Goal: Transaction & Acquisition: Obtain resource

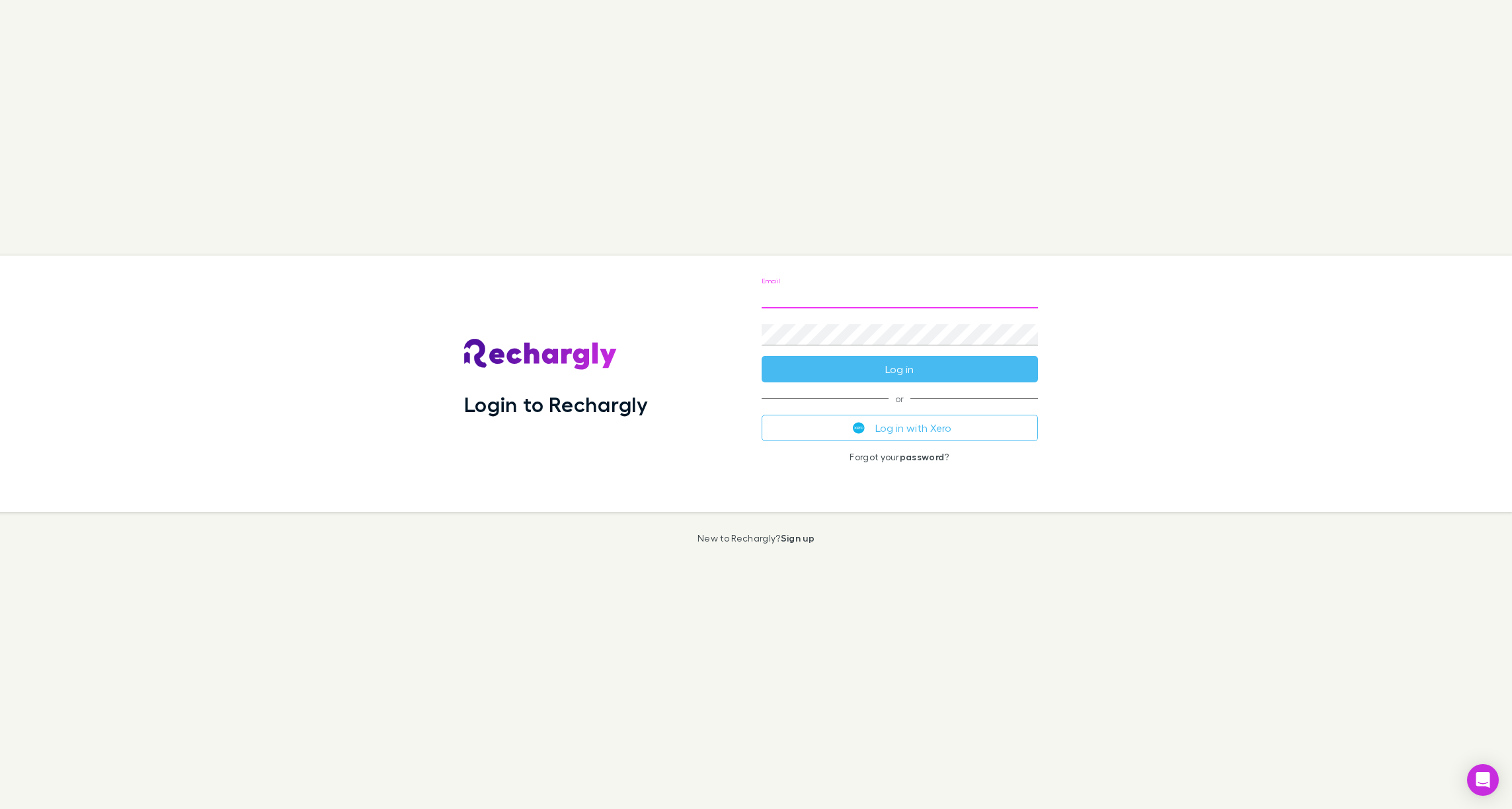
type input "**********"
click at [0, 809] on com-1password-button at bounding box center [0, 809] width 0 height 0
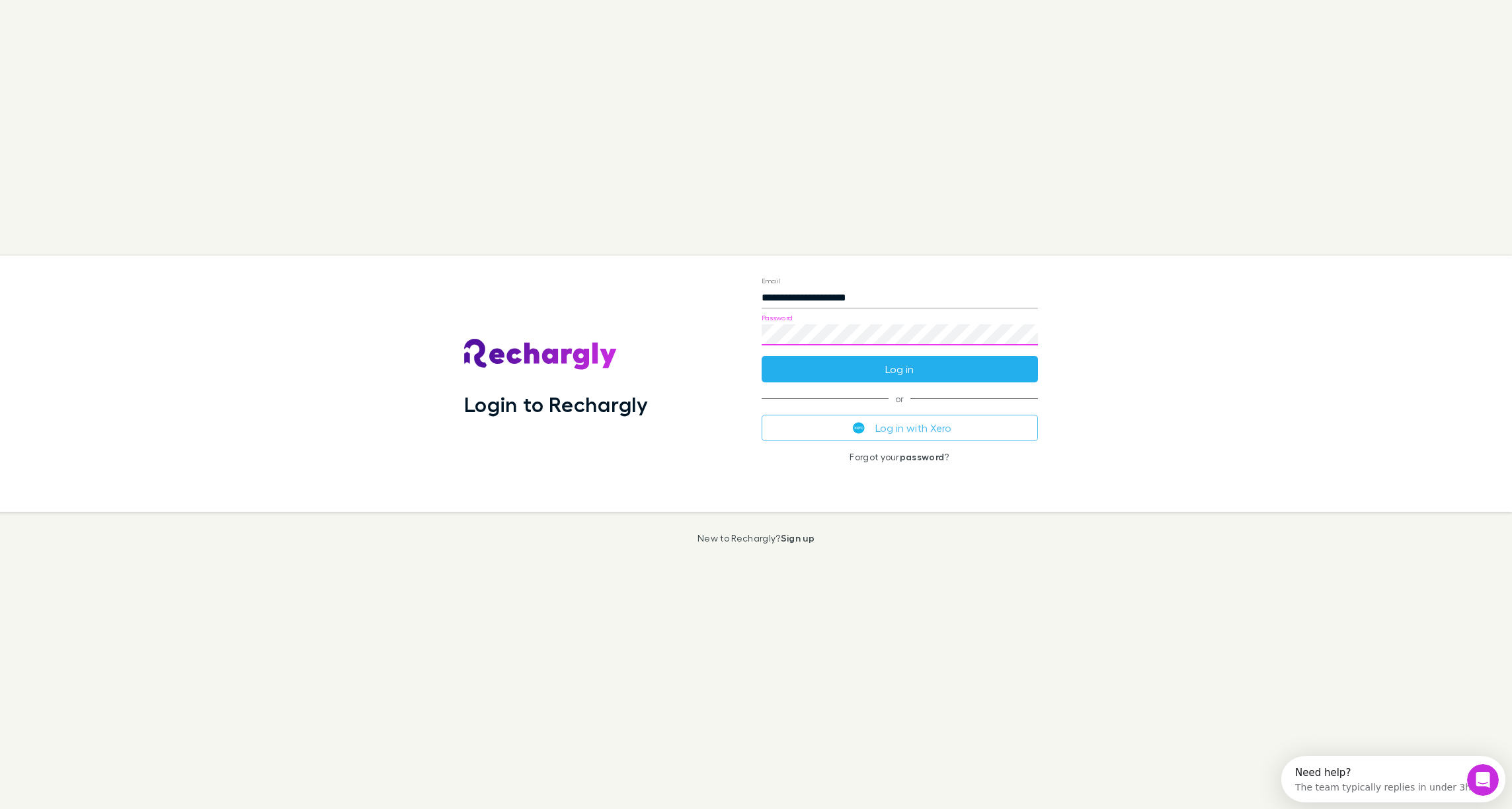
click at [971, 370] on button "Log in" at bounding box center [899, 369] width 276 height 27
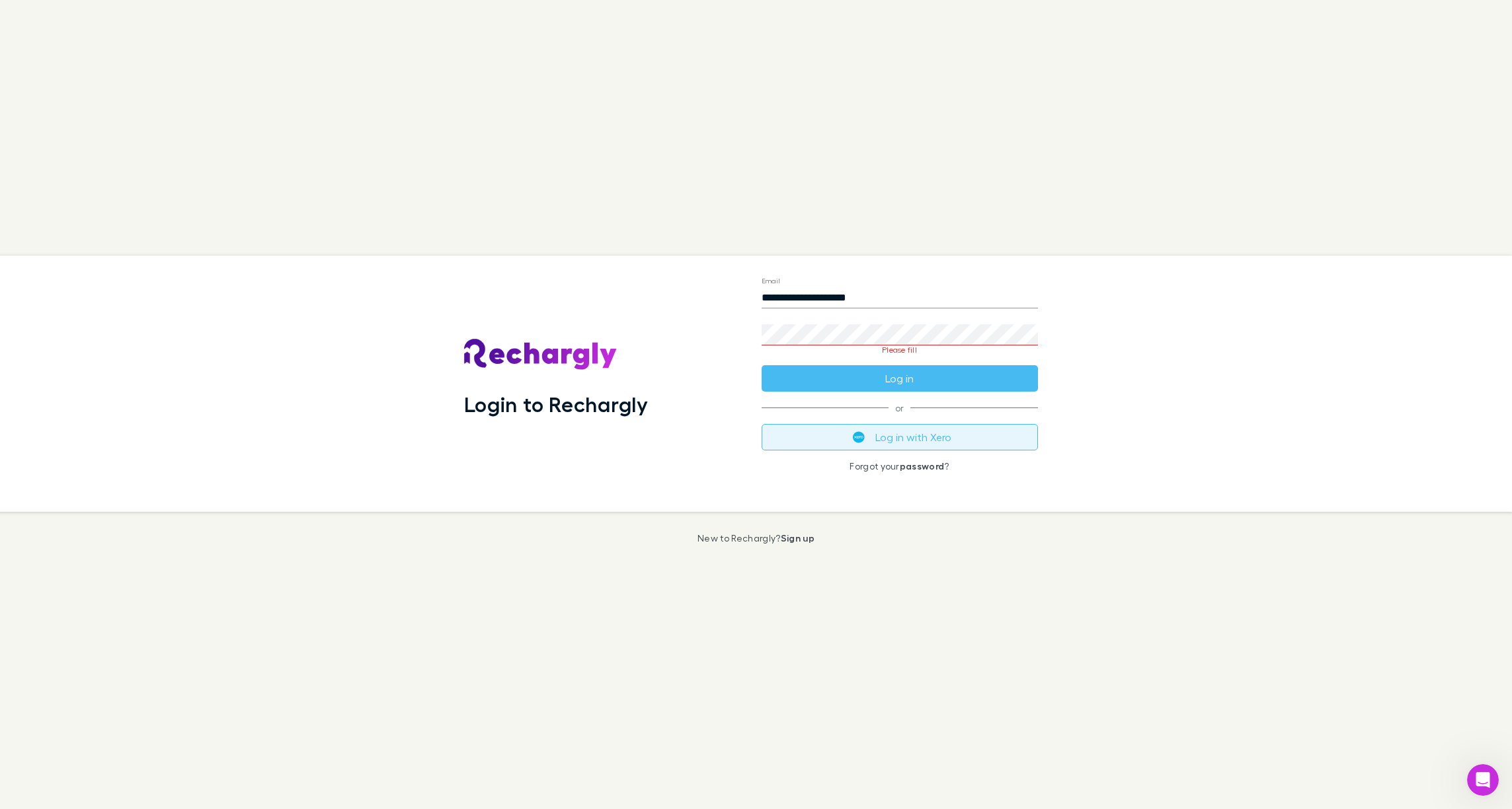
drag, startPoint x: 897, startPoint y: 440, endPoint x: 889, endPoint y: 443, distance: 8.5
click at [897, 440] on button "Log in with Xero" at bounding box center [899, 437] width 276 height 27
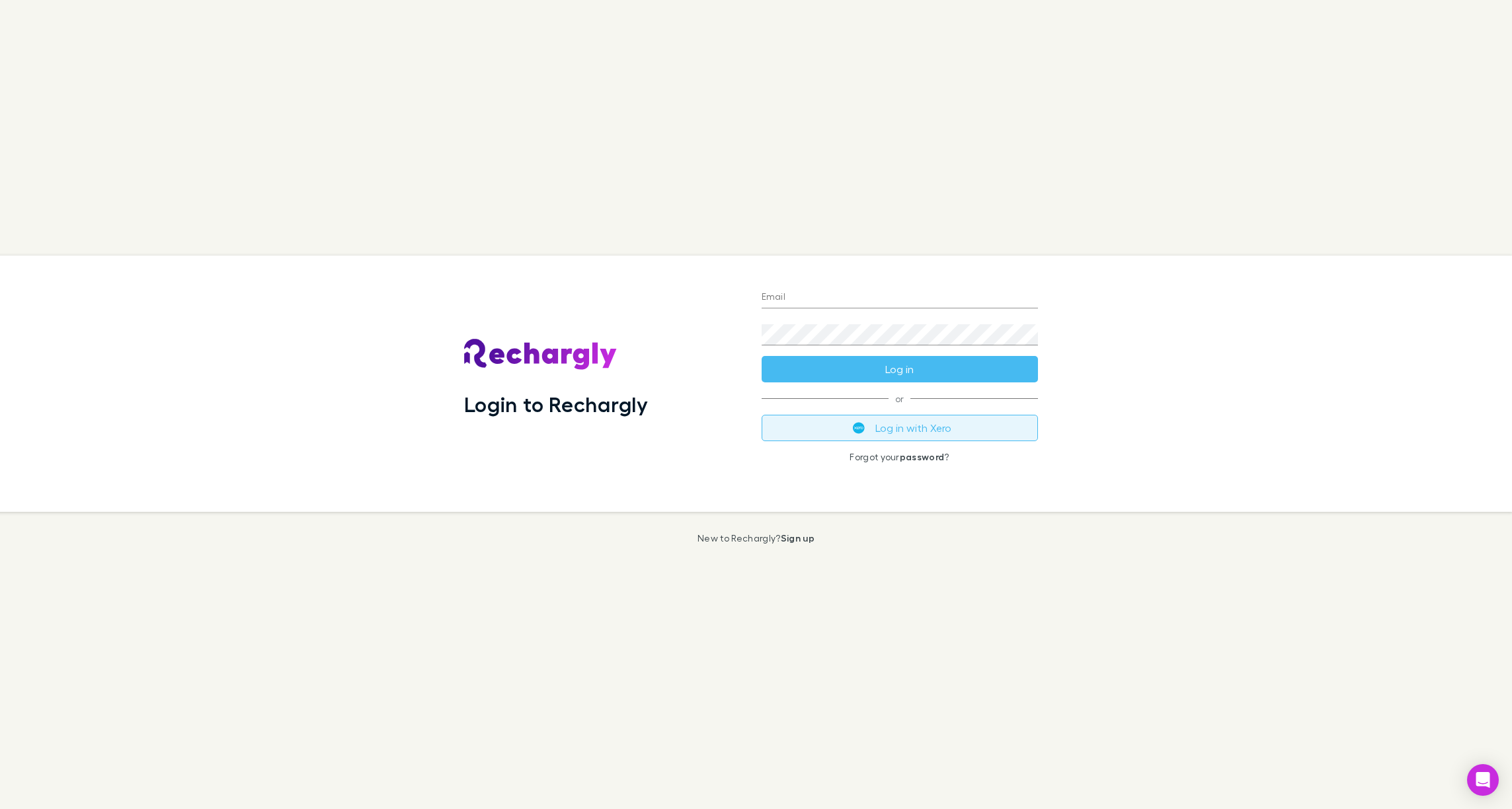
click at [871, 428] on button "Log in with Xero" at bounding box center [899, 427] width 276 height 27
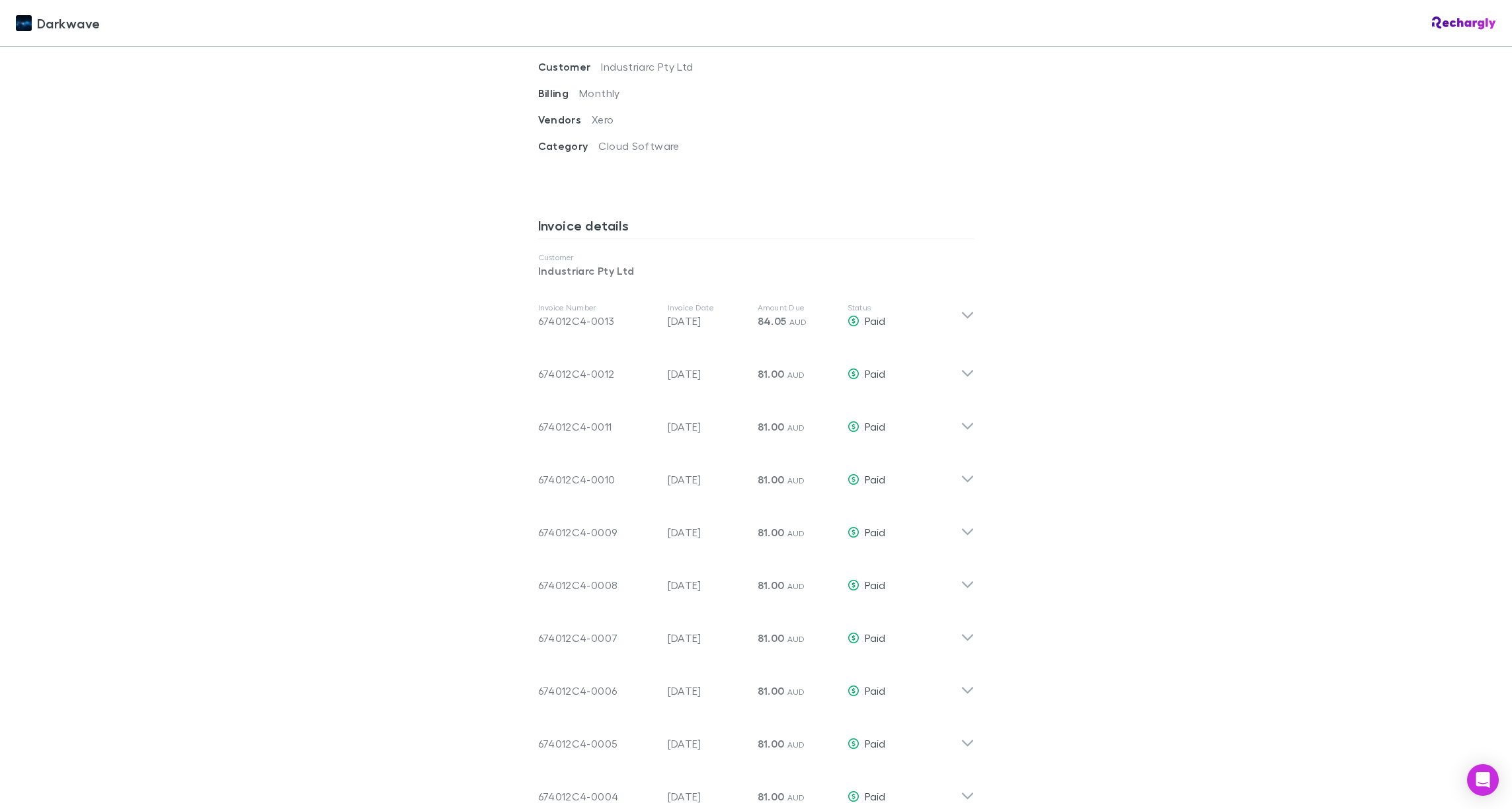
scroll to position [565, 0]
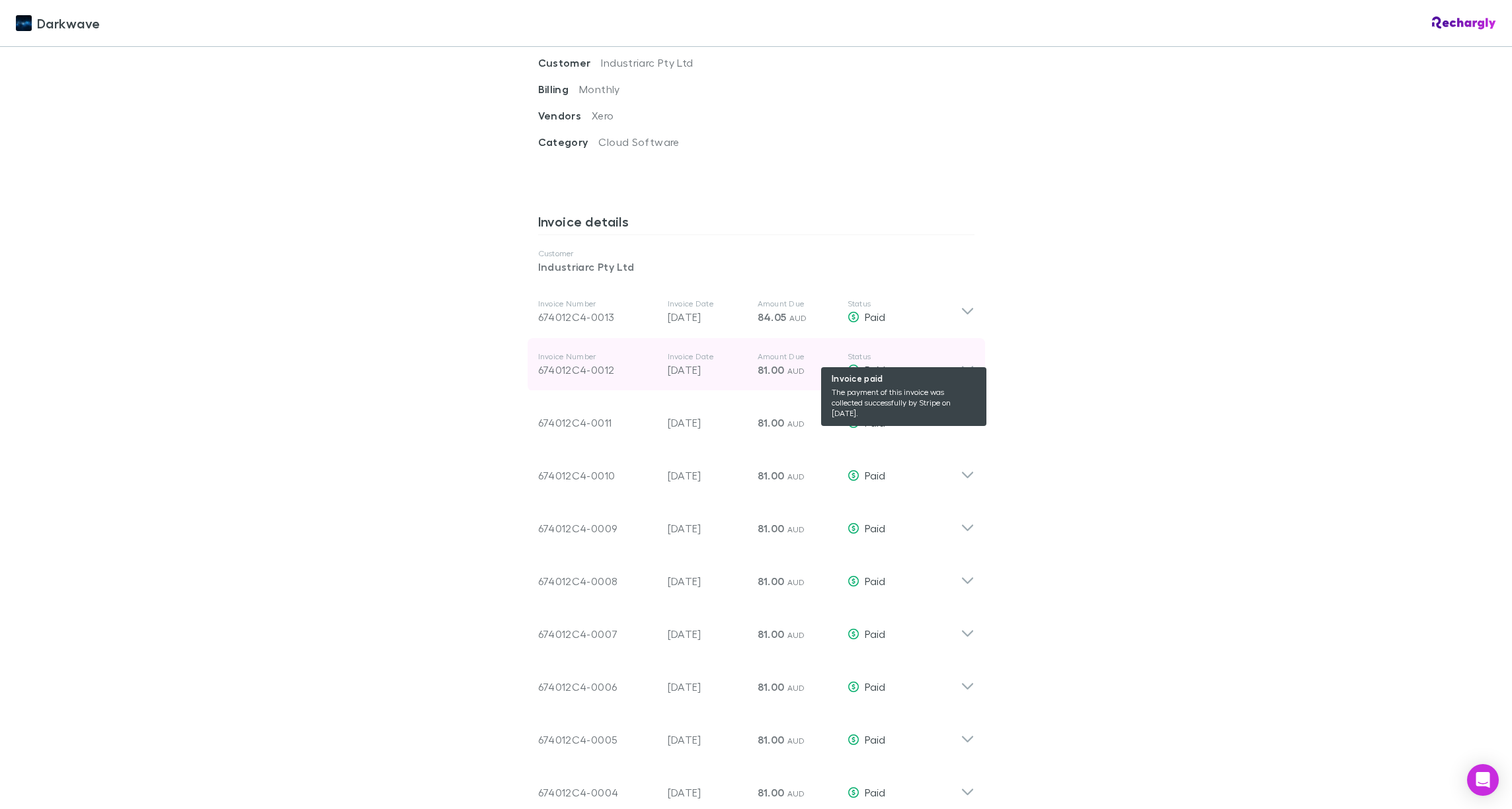
click at [960, 362] on div "Paid" at bounding box center [903, 370] width 113 height 16
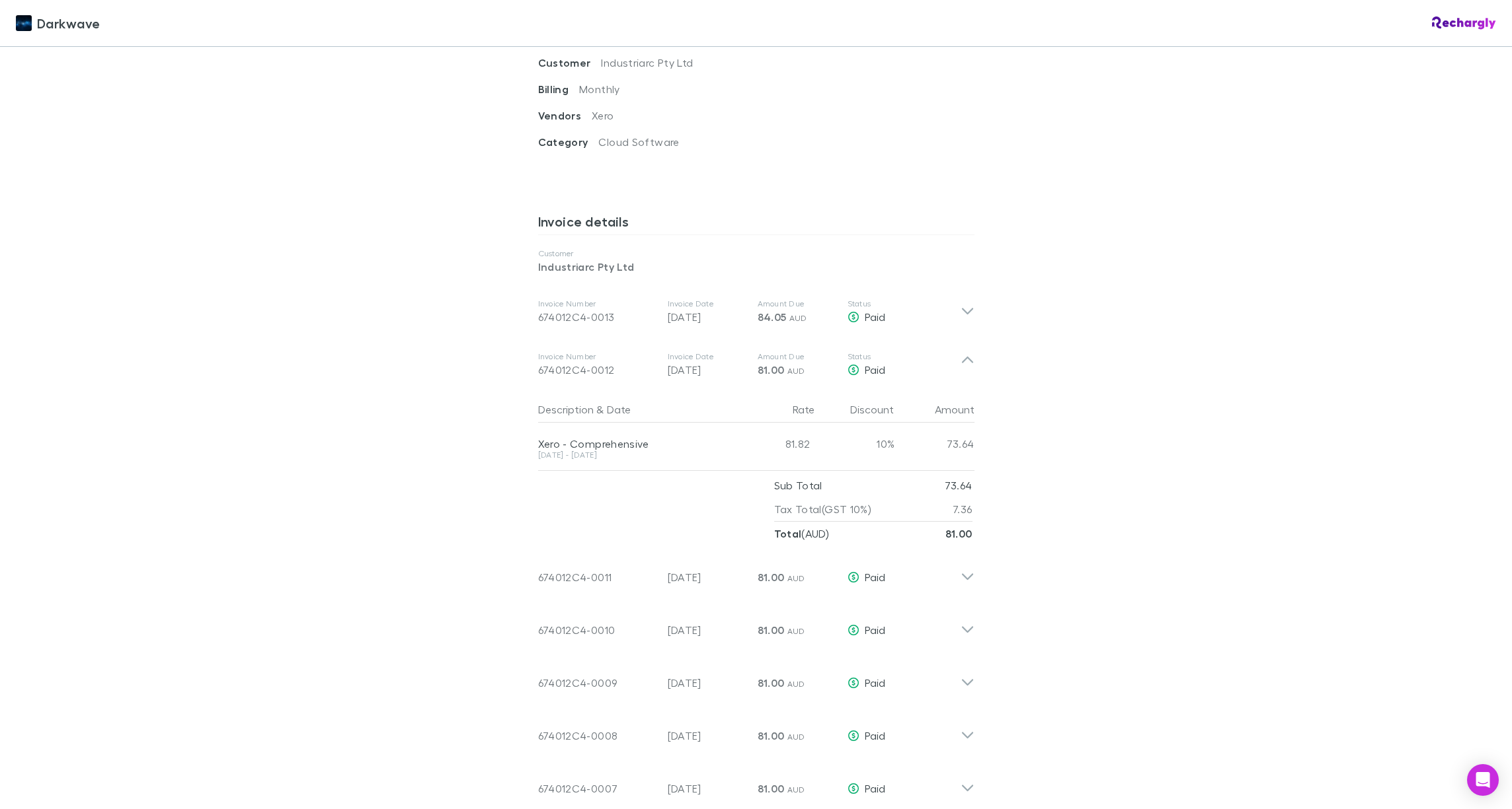
click at [608, 438] on div "Xero - Comprehensive" at bounding box center [635, 444] width 193 height 13
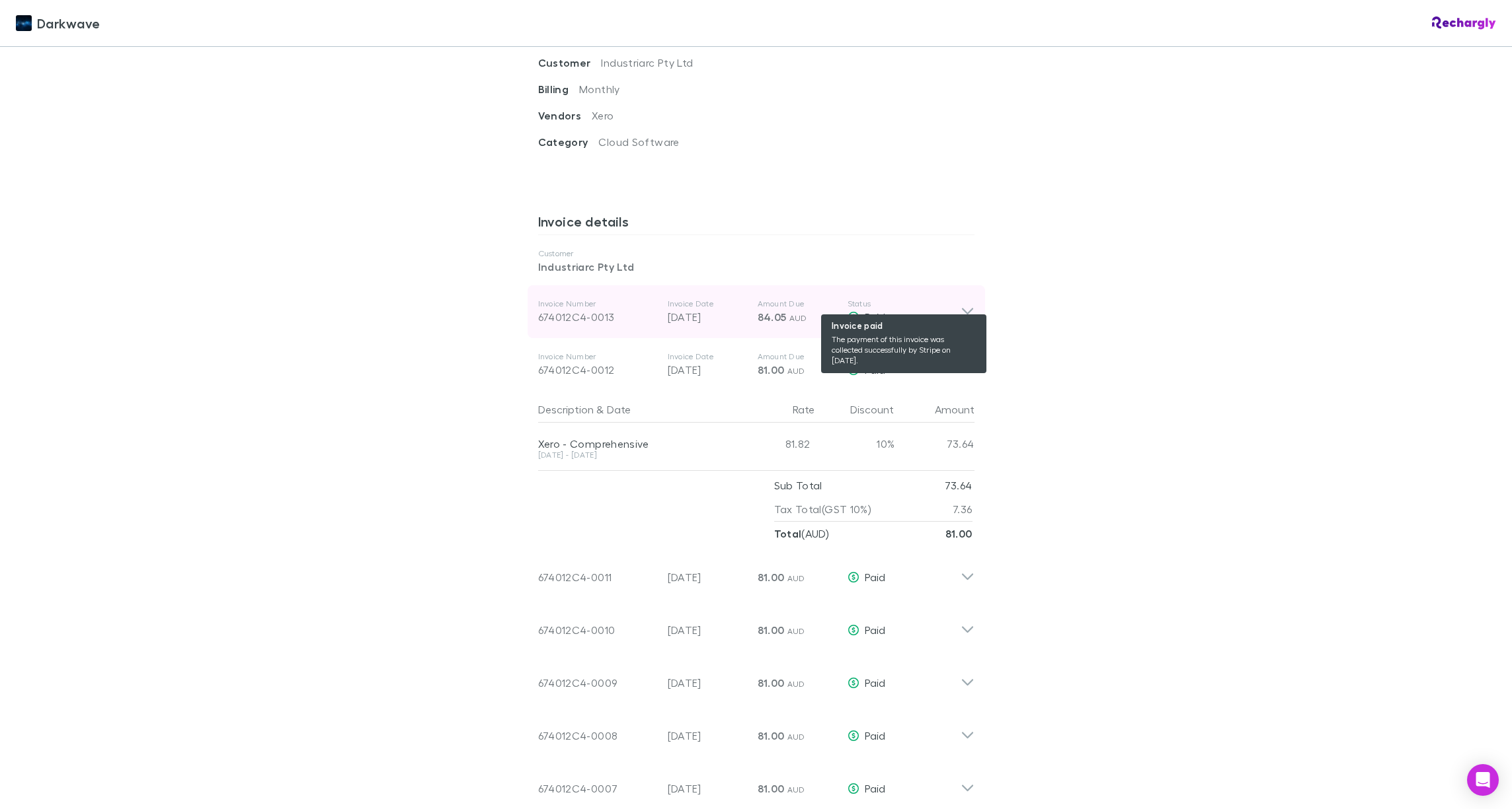
click at [960, 304] on icon at bounding box center [967, 312] width 14 height 16
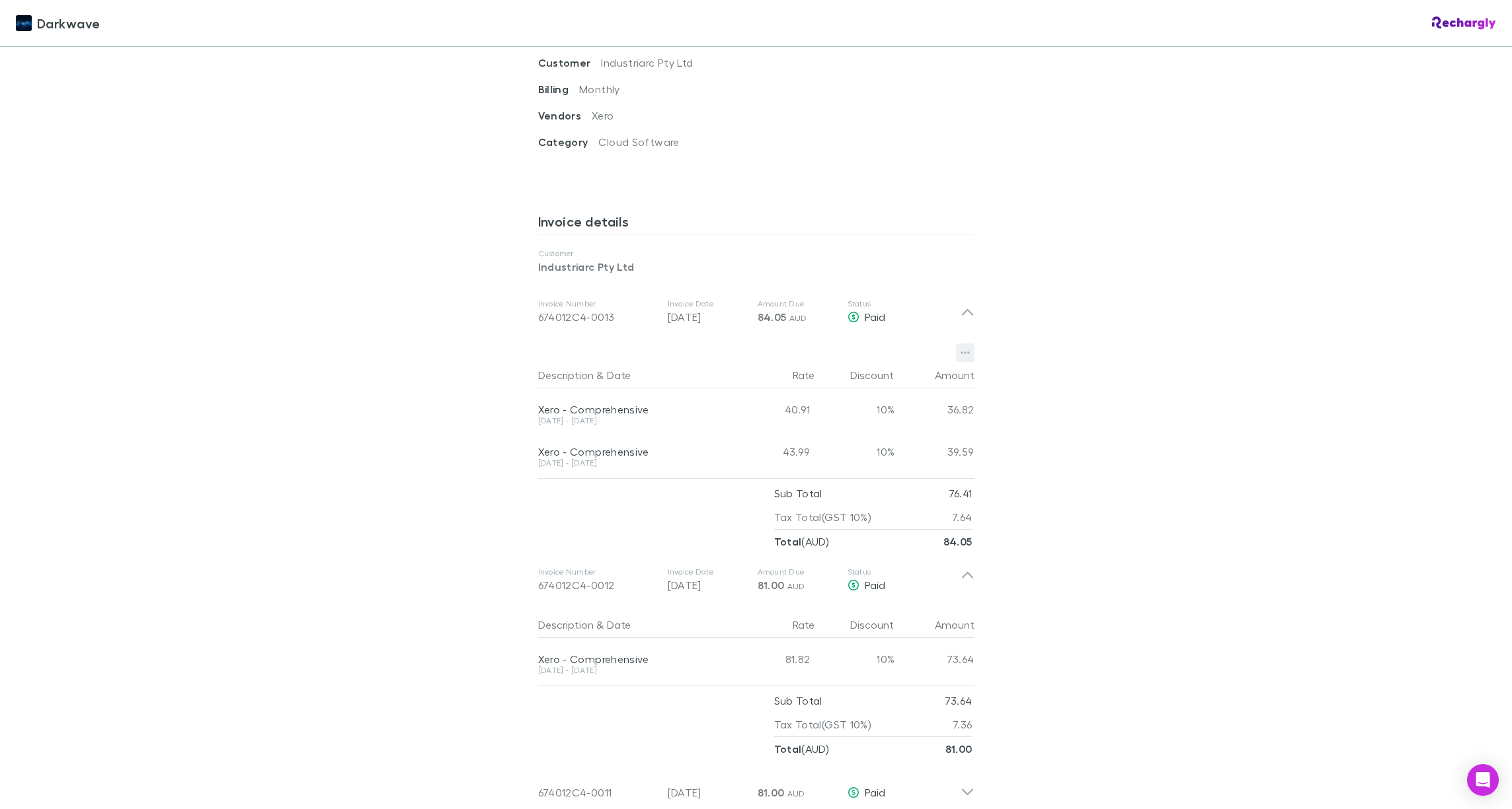
click at [969, 344] on button "button" at bounding box center [965, 353] width 18 height 18
click at [906, 370] on p "Download PDF" at bounding box center [883, 363] width 161 height 16
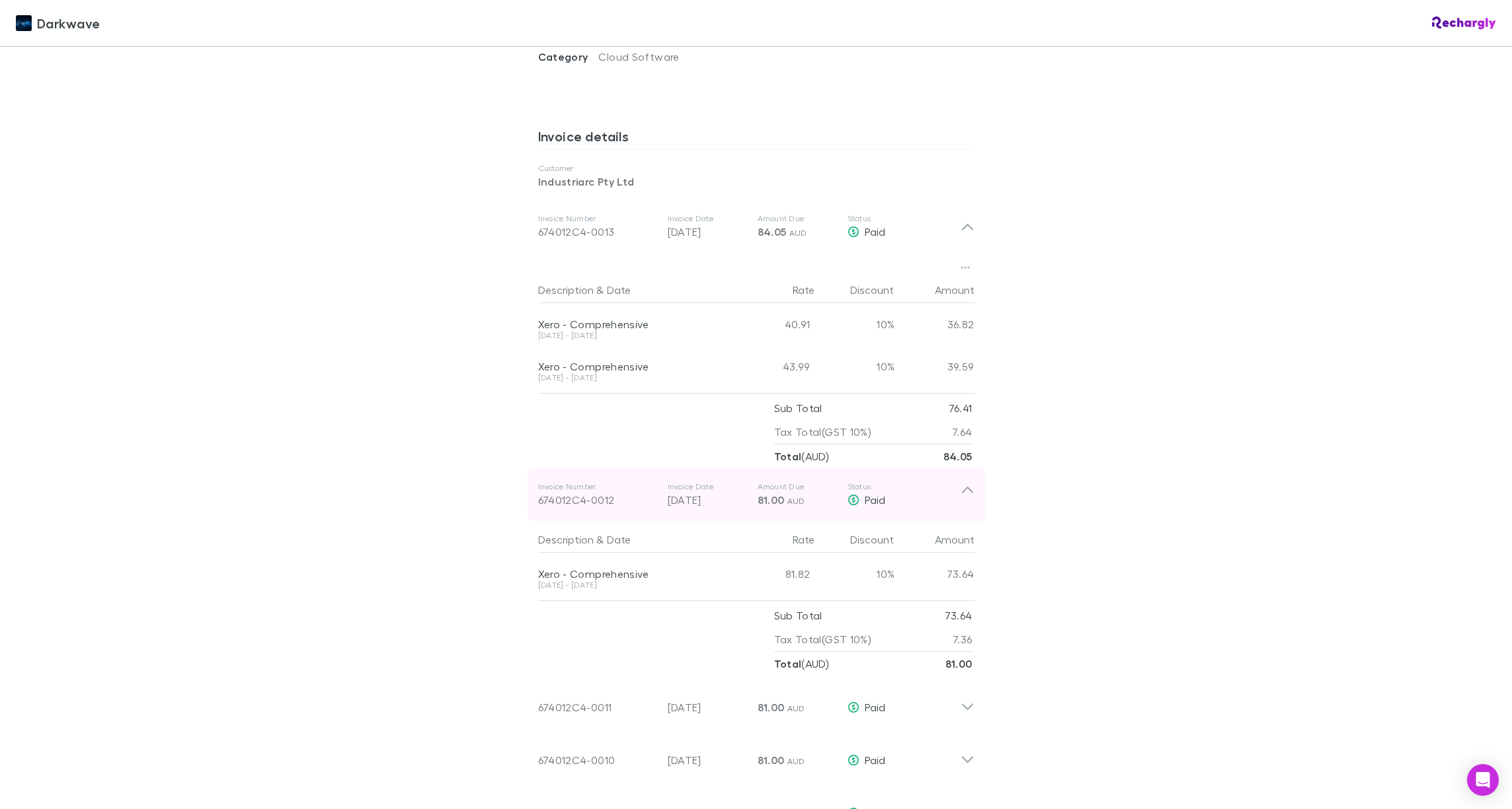
scroll to position [655, 0]
click at [966, 478] on icon at bounding box center [967, 491] width 14 height 27
click at [967, 480] on icon at bounding box center [967, 491] width 14 height 27
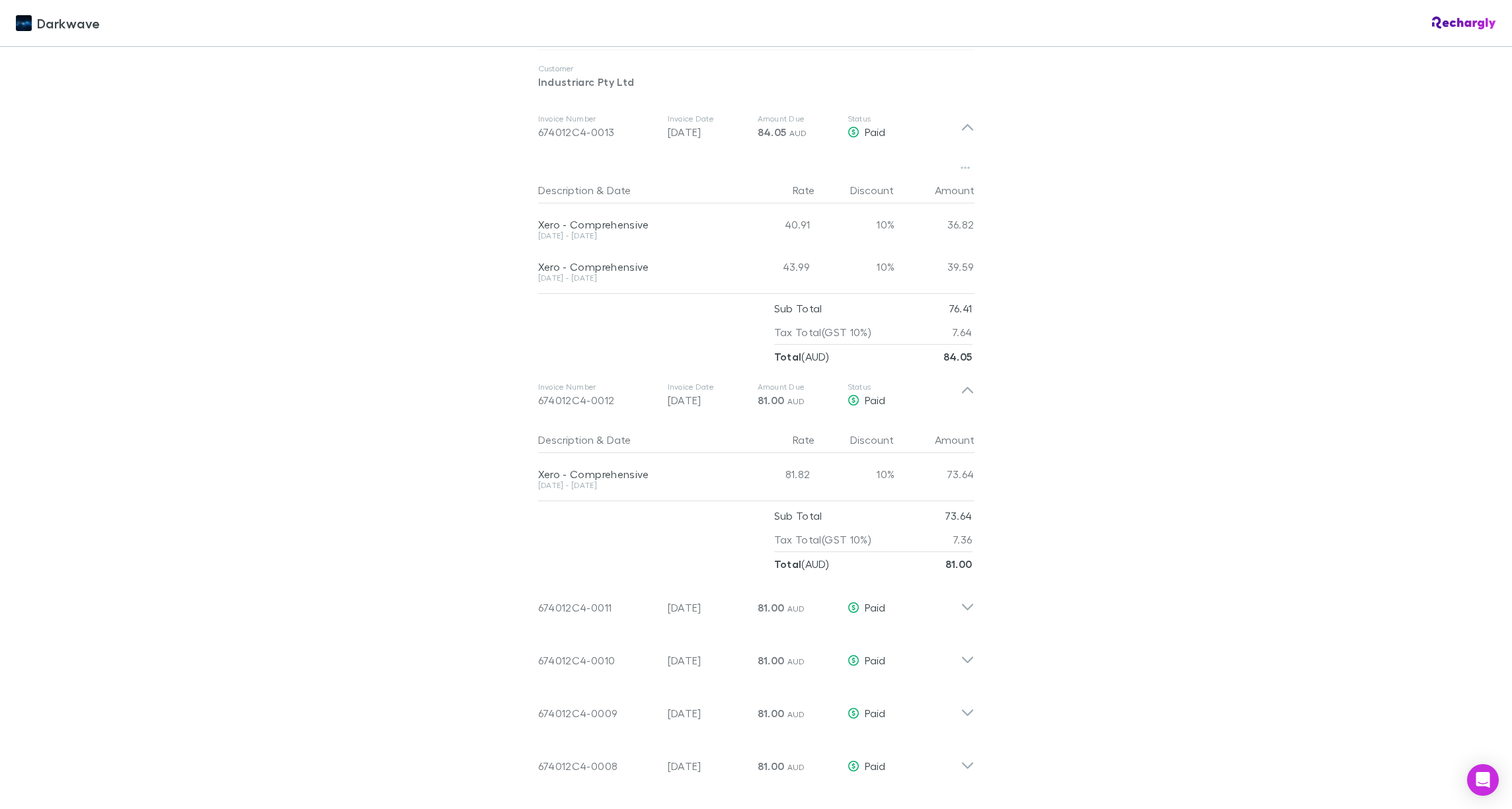
scroll to position [754, 0]
click at [680, 389] on p "19 Jun 2025" at bounding box center [707, 396] width 79 height 16
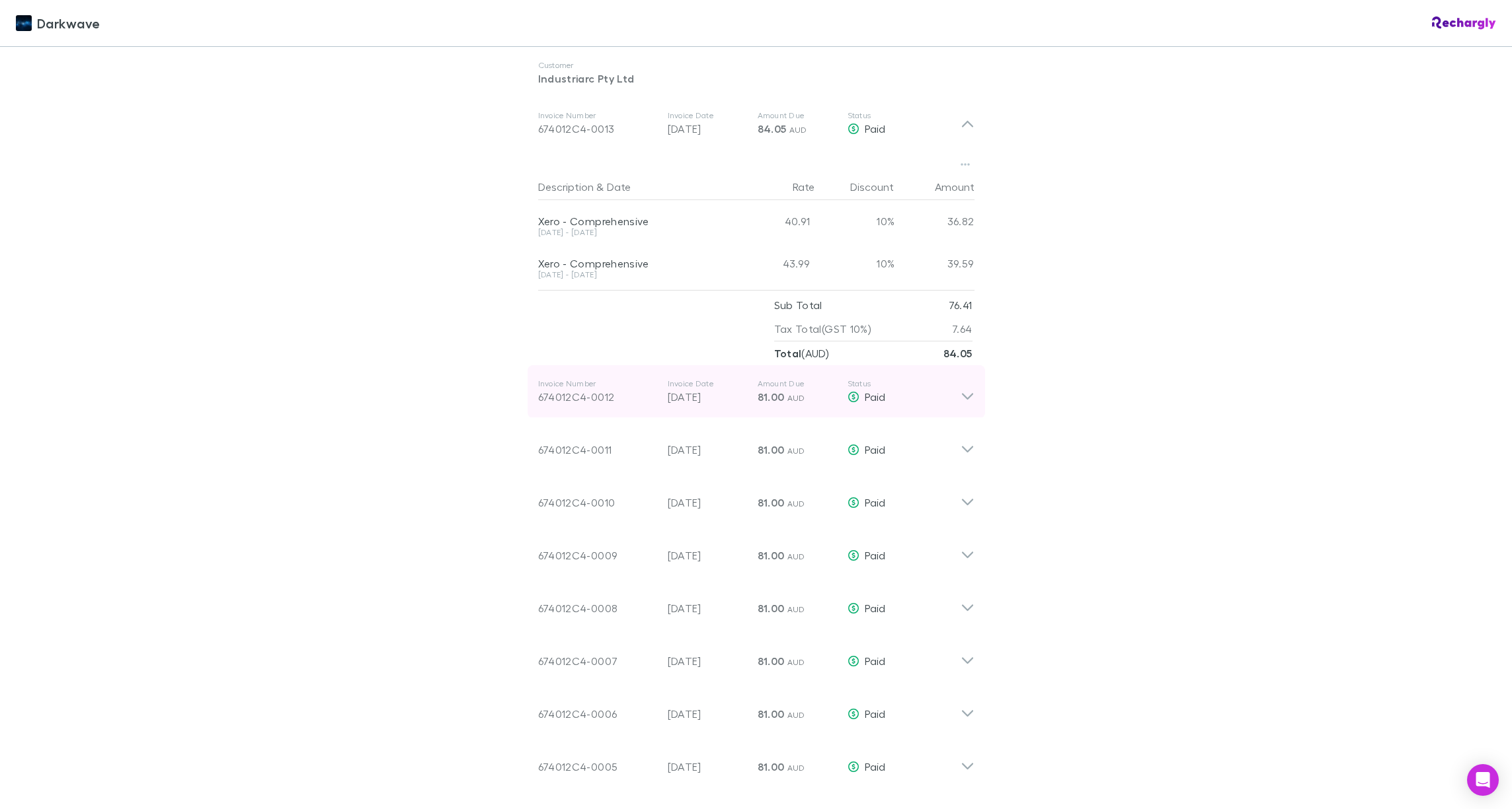
click at [676, 389] on p "19 Jun 2025" at bounding box center [707, 396] width 79 height 16
click at [961, 389] on icon at bounding box center [967, 392] width 14 height 27
click at [965, 379] on icon at bounding box center [967, 392] width 14 height 27
click at [970, 389] on icon at bounding box center [967, 392] width 14 height 27
click at [967, 382] on icon at bounding box center [967, 392] width 14 height 27
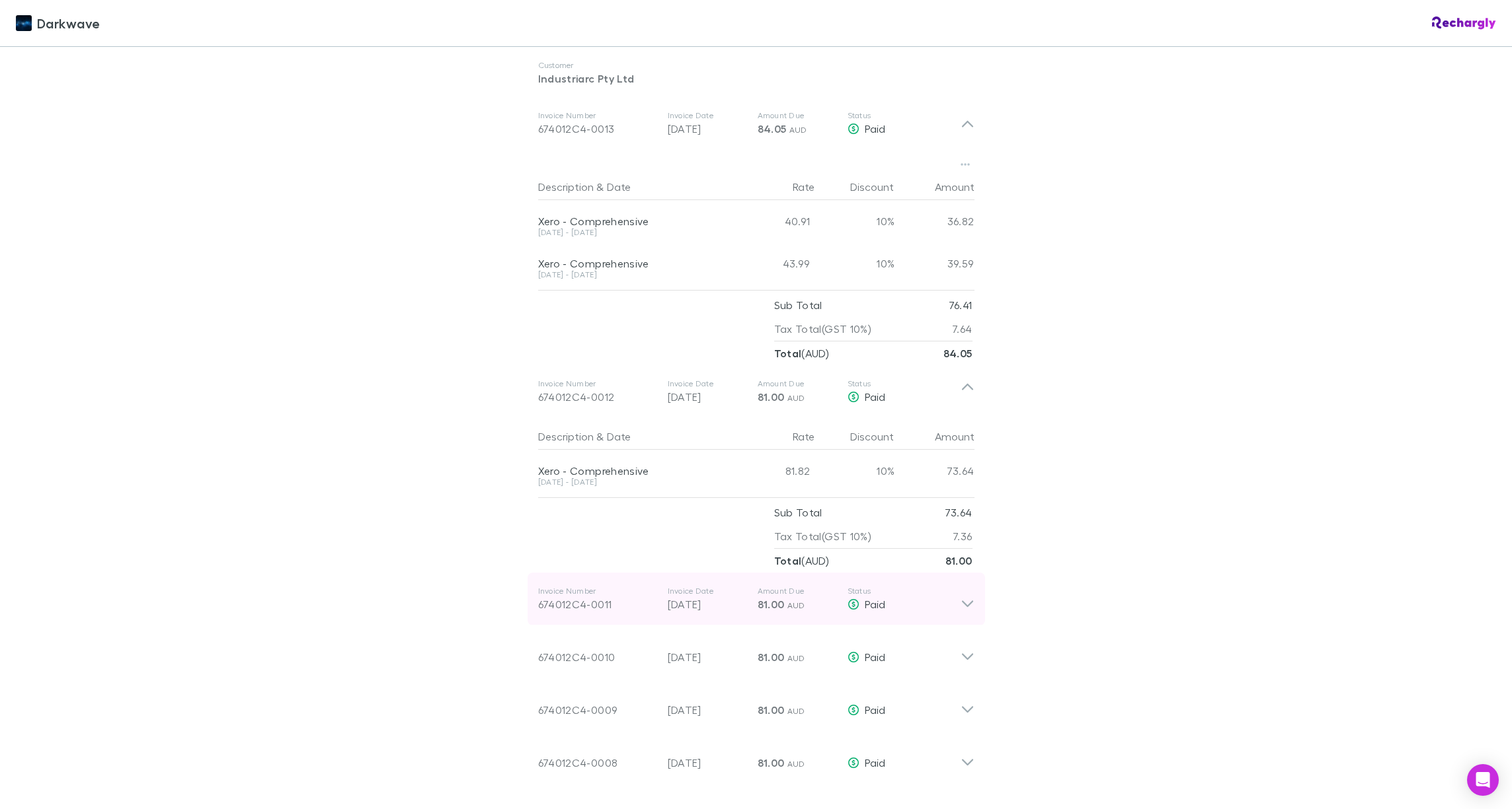
click at [964, 593] on icon at bounding box center [967, 598] width 14 height 27
click at [964, 586] on icon at bounding box center [967, 598] width 14 height 27
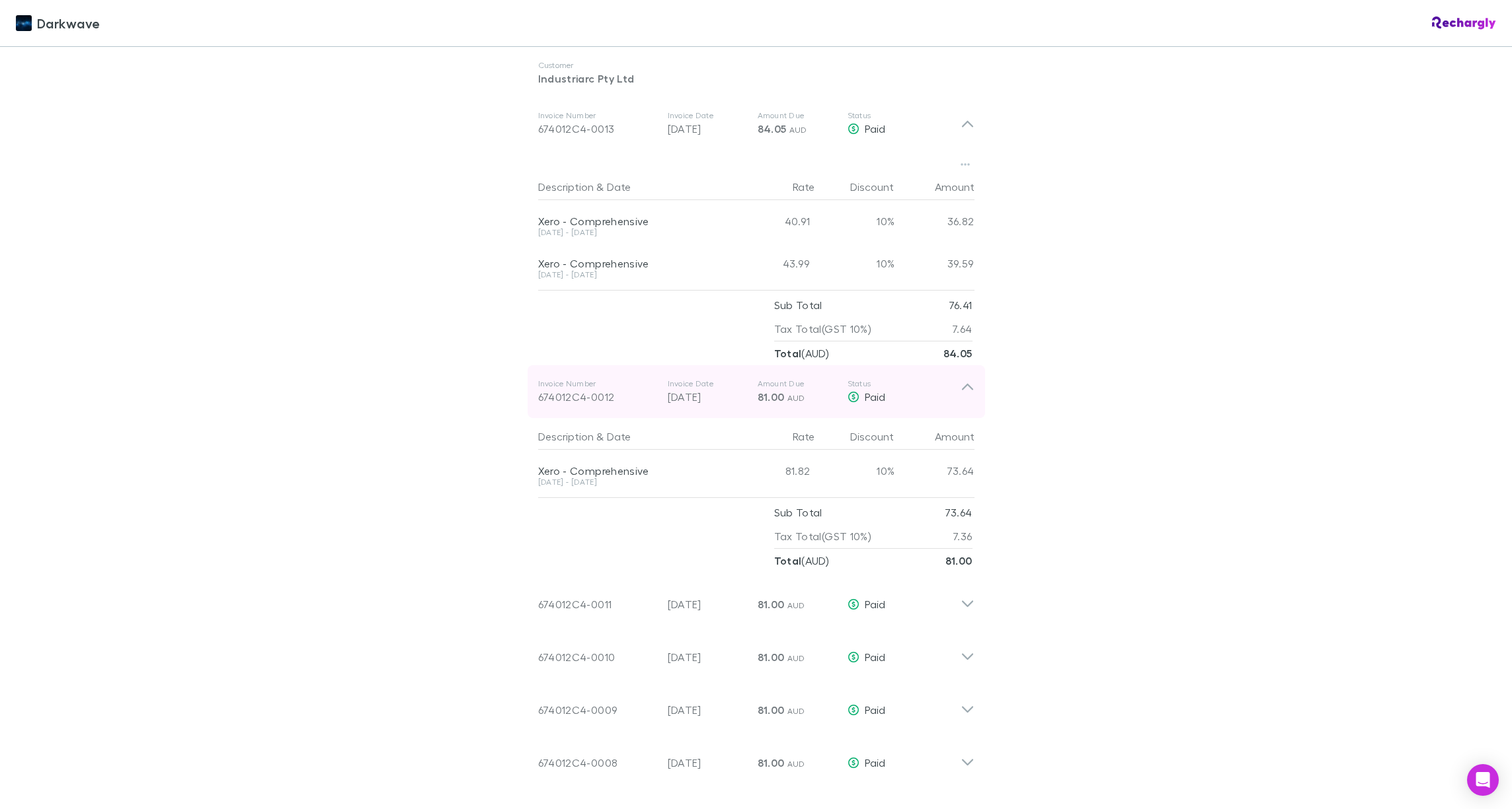
click at [964, 379] on icon at bounding box center [967, 392] width 14 height 27
click at [687, 389] on p "19 Jun 2025" at bounding box center [707, 396] width 79 height 16
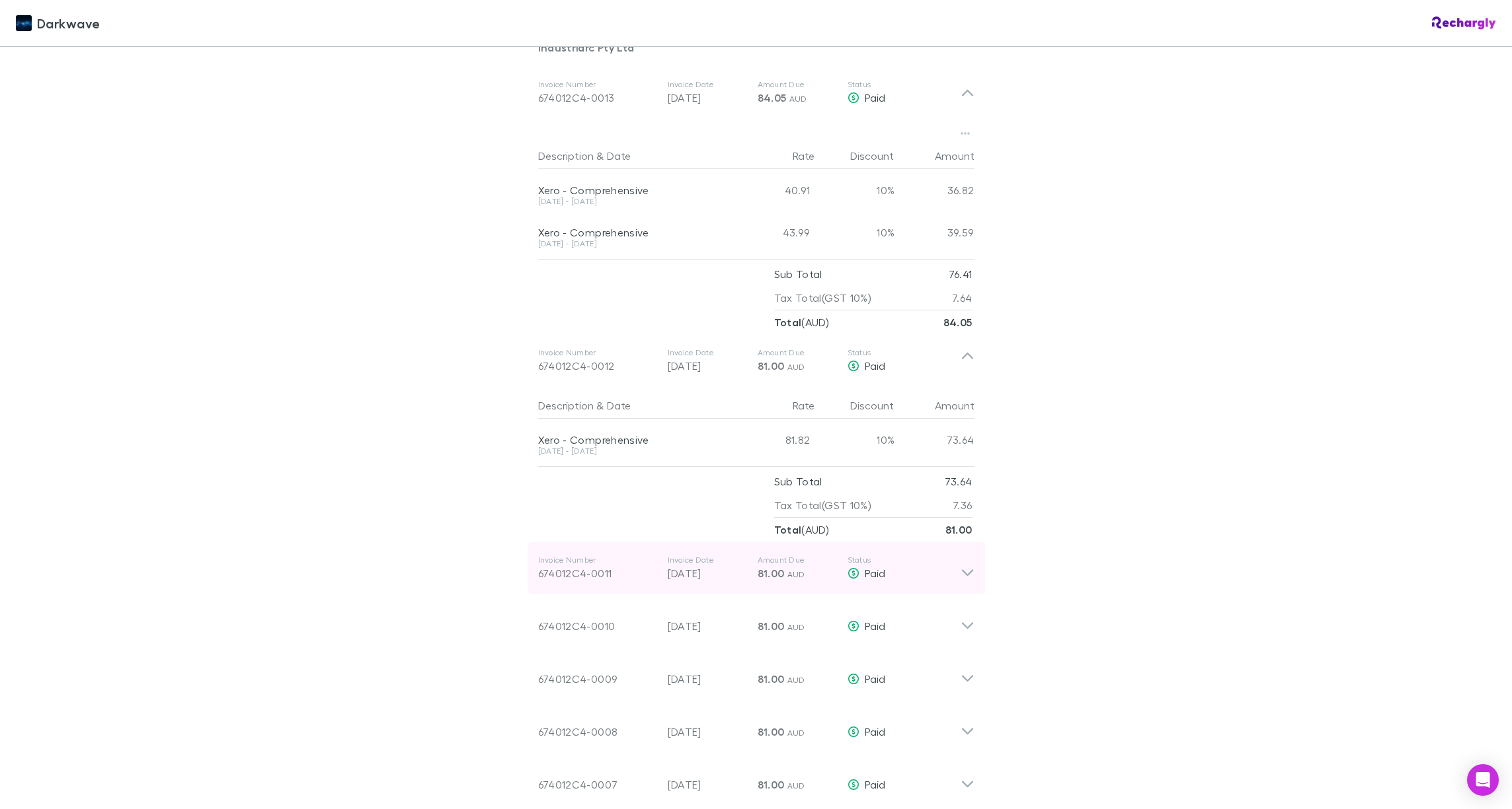
scroll to position [789, 0]
click at [967, 551] on icon at bounding box center [967, 564] width 14 height 27
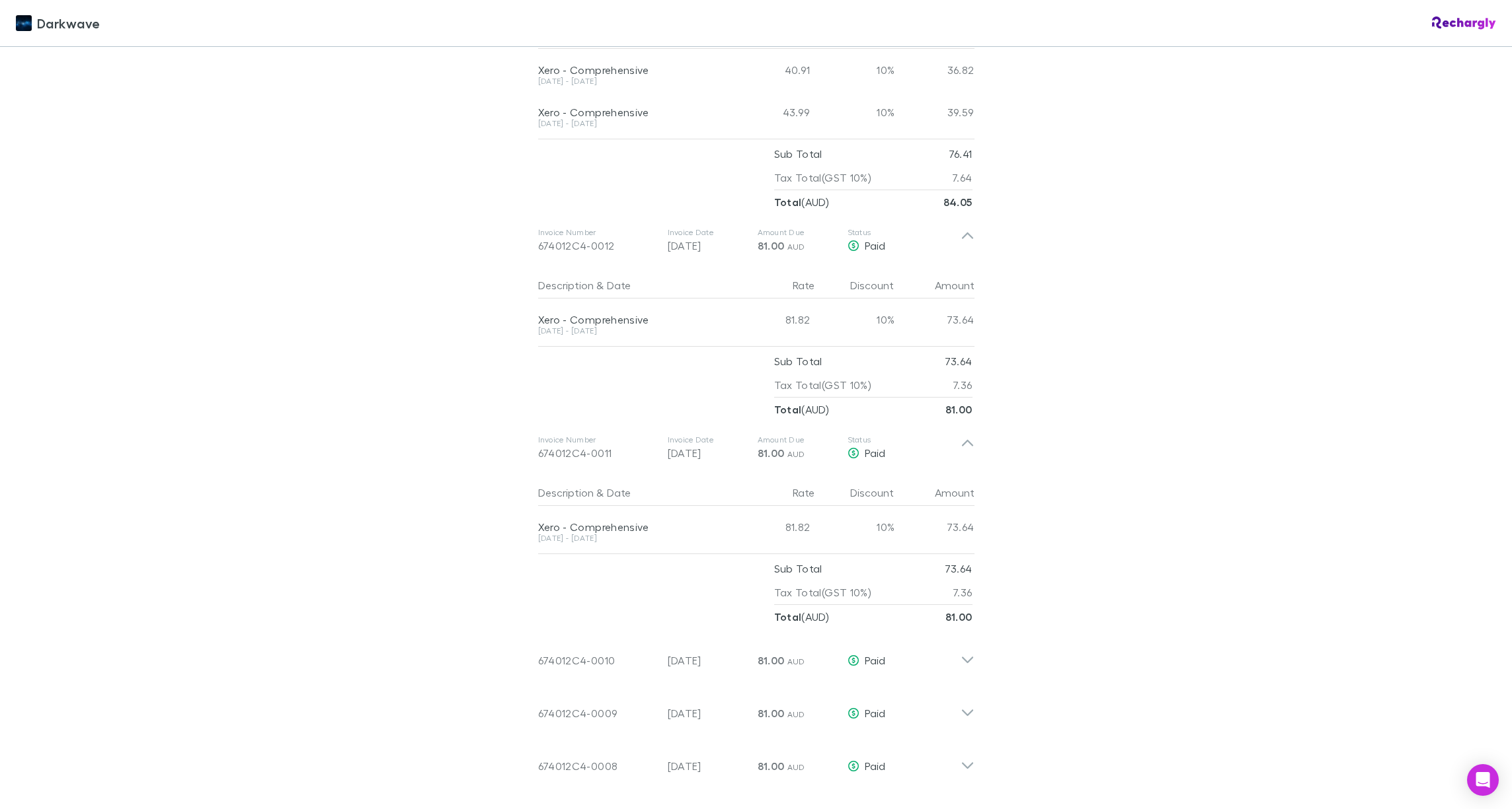
scroll to position [906, 0]
